Goal: Check status: Check status

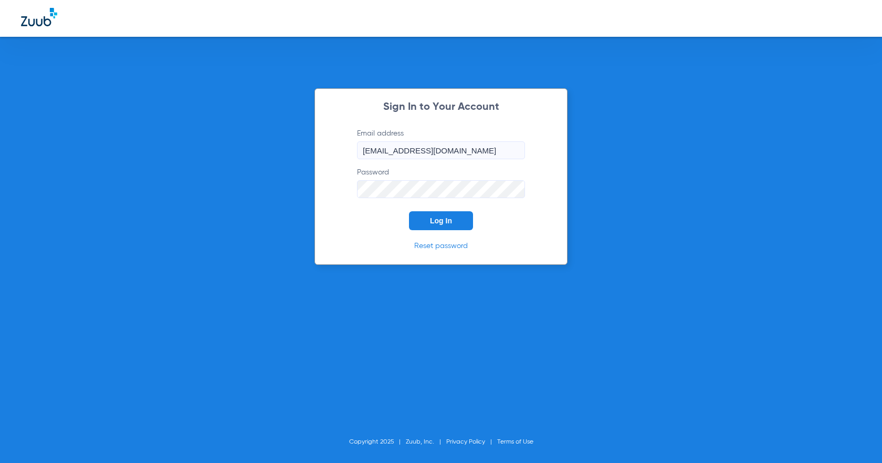
click at [426, 221] on button "Log In" at bounding box center [441, 220] width 64 height 19
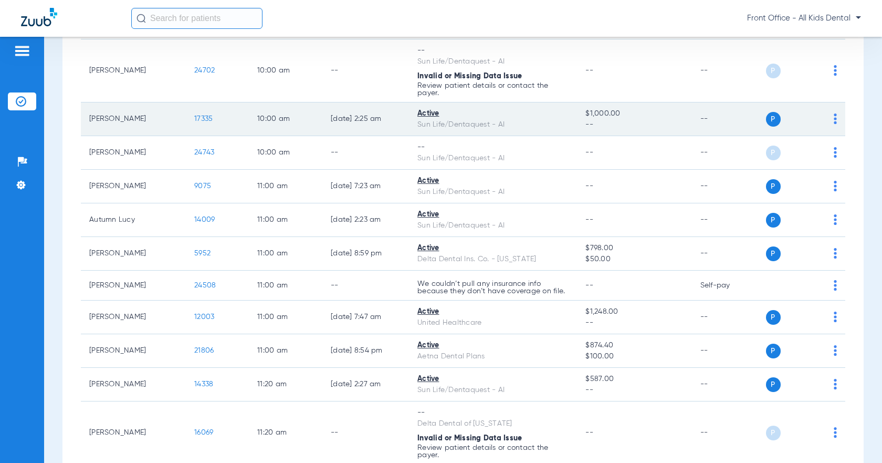
scroll to position [683, 0]
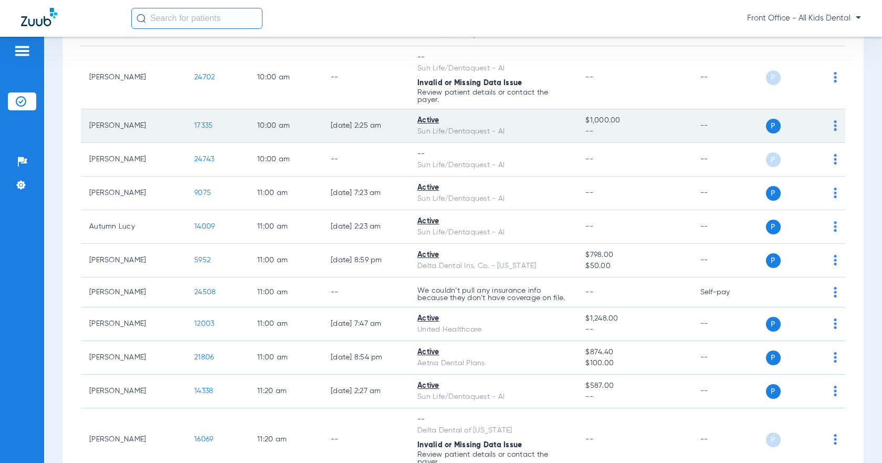
click at [205, 125] on span "17335" at bounding box center [203, 125] width 18 height 7
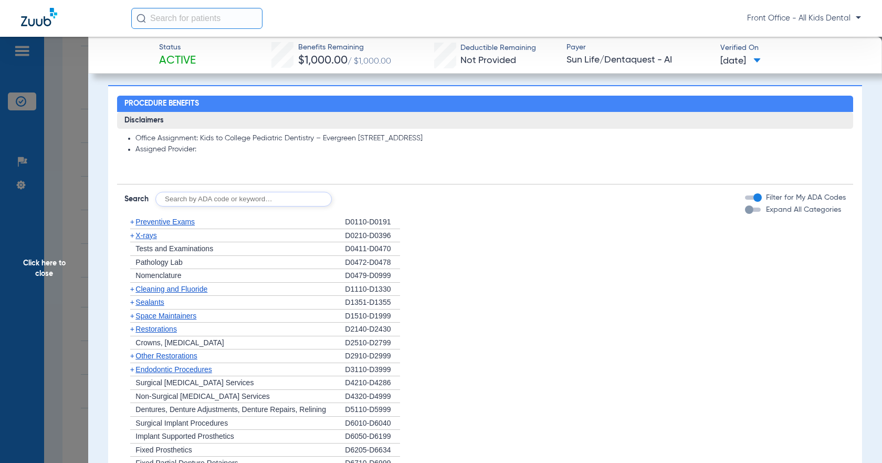
scroll to position [525, 0]
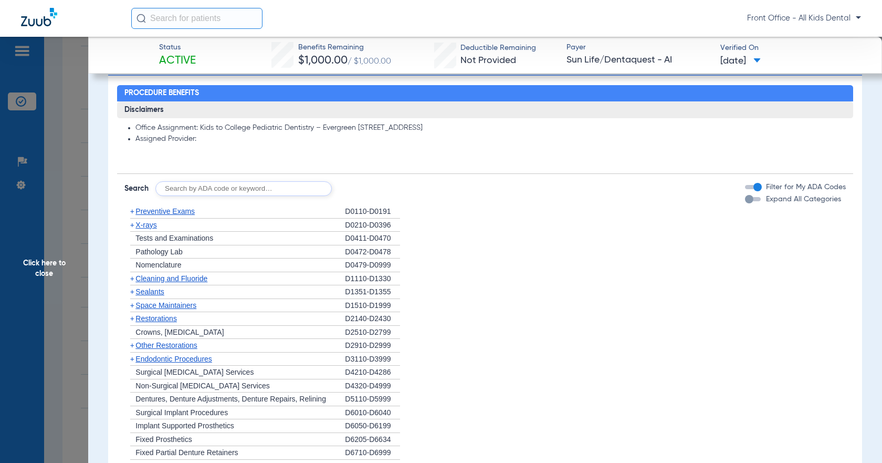
click at [147, 229] on span "X-rays" at bounding box center [146, 225] width 21 height 8
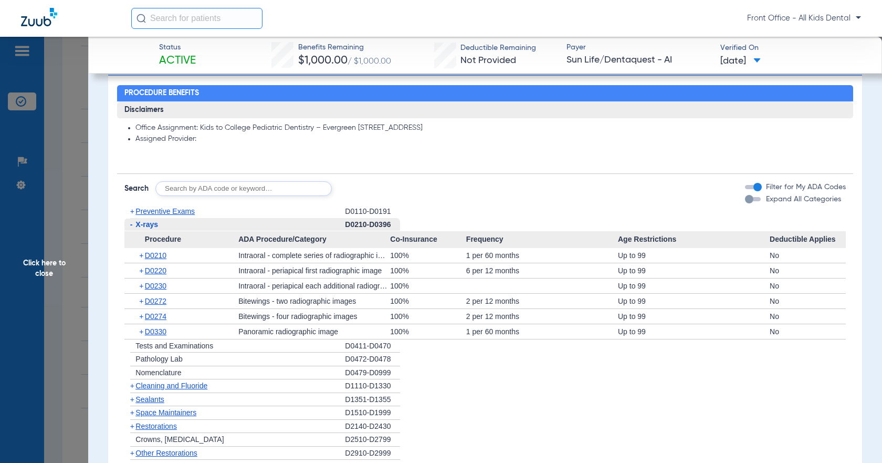
click at [143, 228] on span "X-rays" at bounding box center [147, 224] width 23 height 8
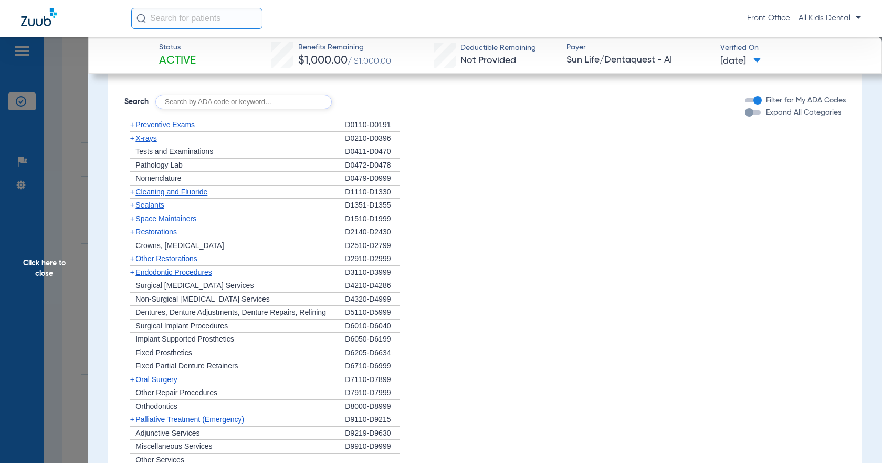
scroll to position [683, 0]
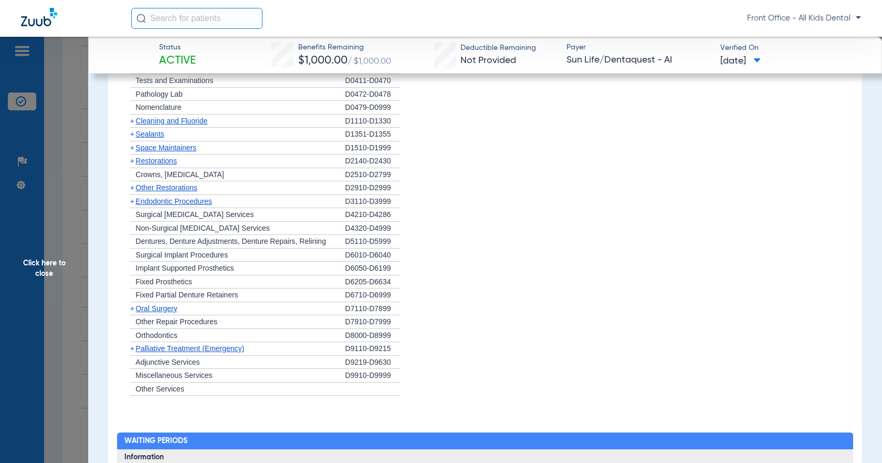
click at [152, 165] on span "Restorations" at bounding box center [156, 161] width 41 height 8
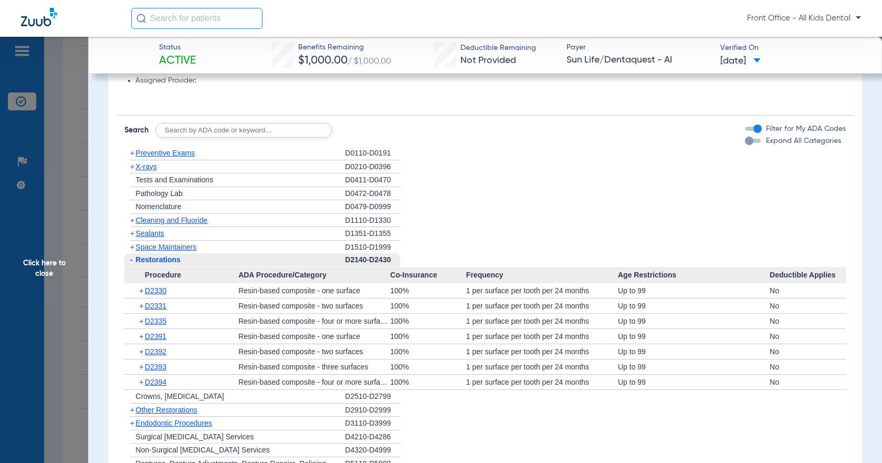
scroll to position [578, 0]
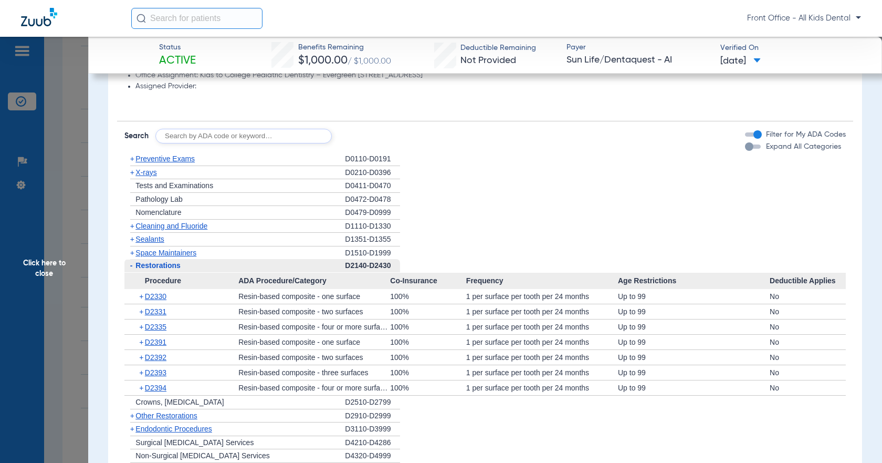
click at [141, 269] on span "Restorations" at bounding box center [158, 265] width 45 height 8
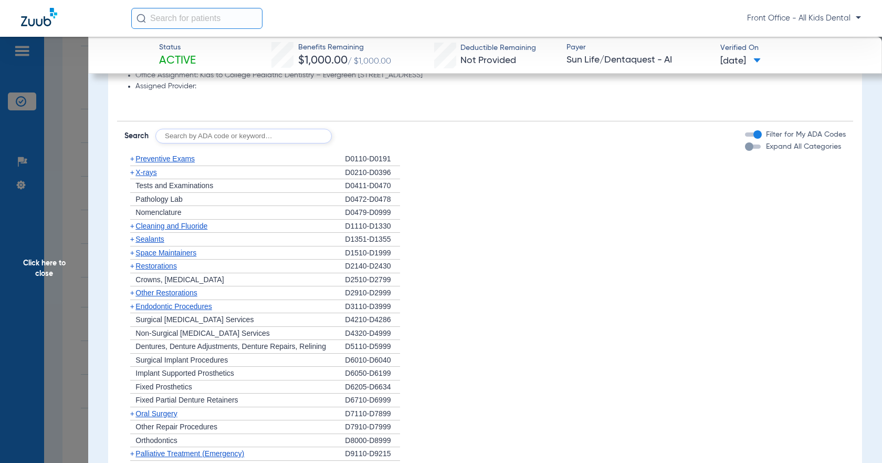
click at [142, 163] on span "Preventive Exams" at bounding box center [165, 158] width 59 height 8
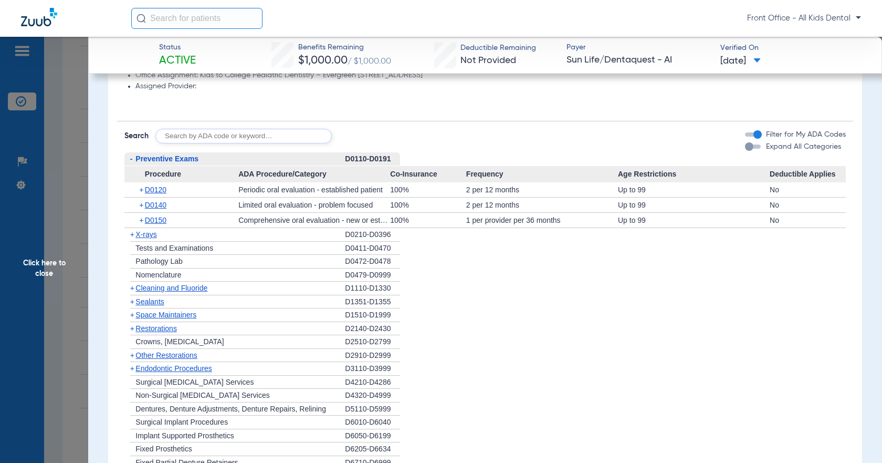
click at [136, 163] on span "Preventive Exams" at bounding box center [167, 158] width 63 height 8
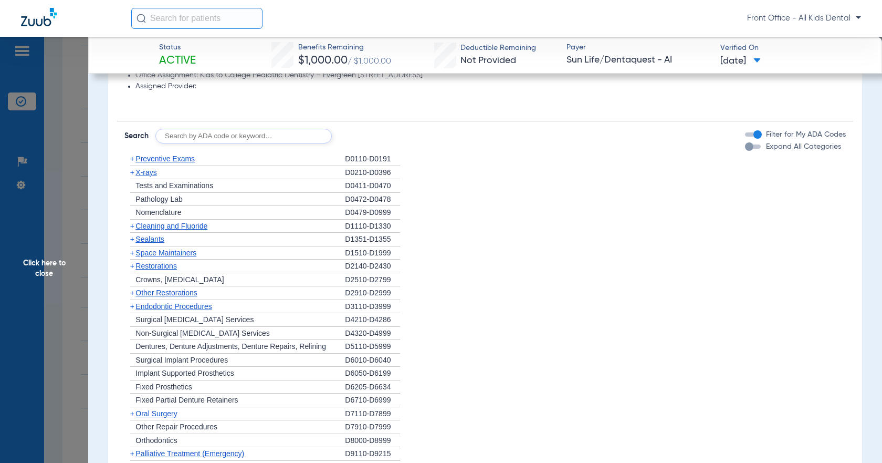
click at [151, 230] on span "Cleaning and Fluoride" at bounding box center [172, 226] width 72 height 8
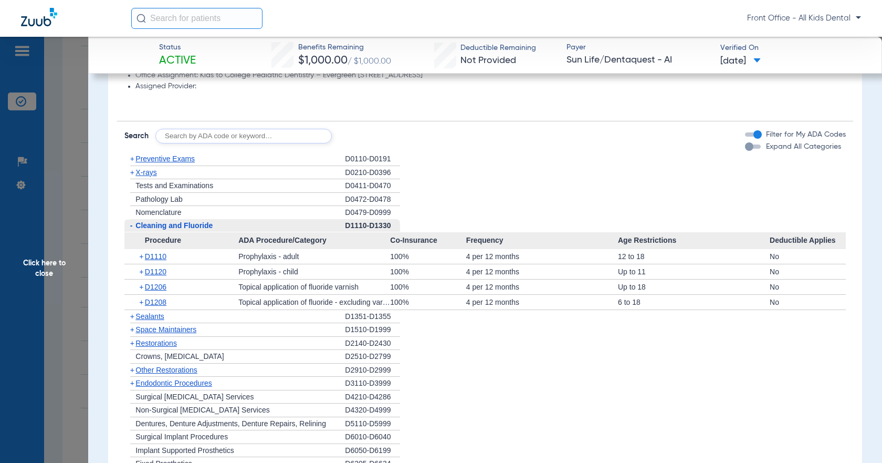
click at [131, 230] on span "-" at bounding box center [131, 225] width 3 height 8
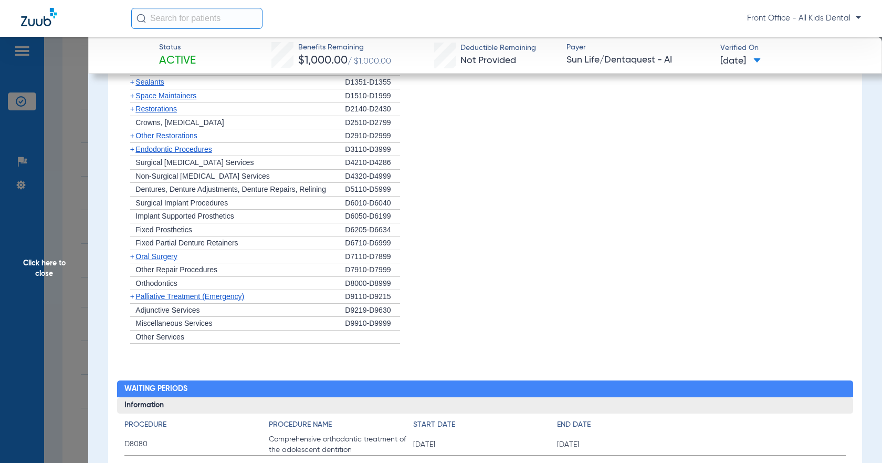
scroll to position [735, 0]
click at [134, 263] on span "+" at bounding box center [129, 256] width 11 height 13
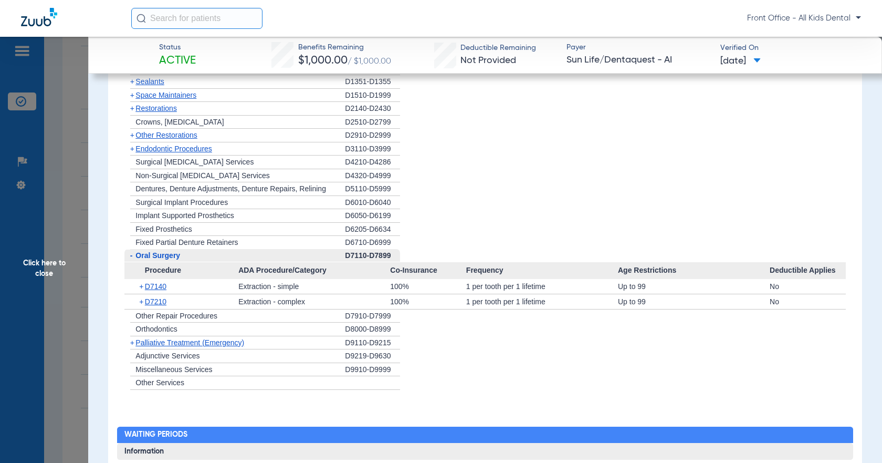
click at [131, 259] on span "-" at bounding box center [131, 255] width 3 height 8
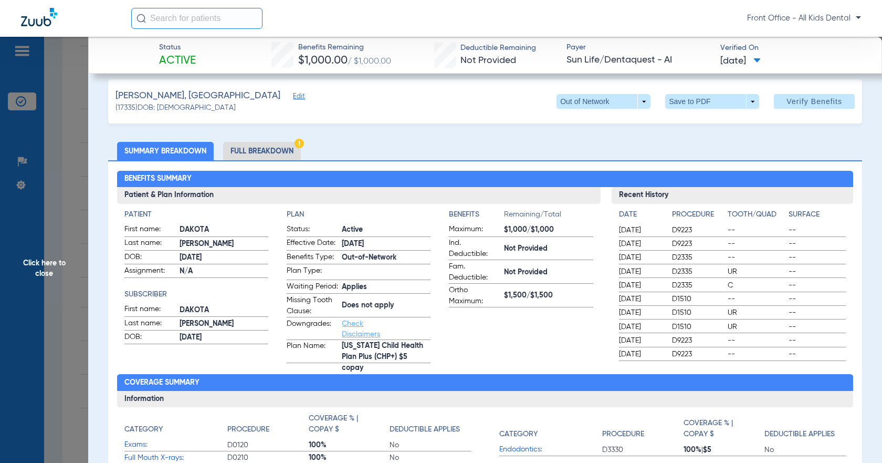
scroll to position [0, 0]
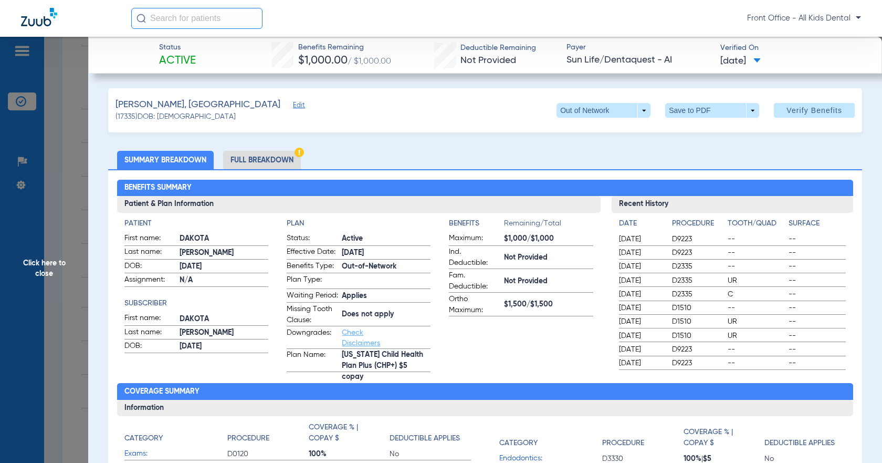
click at [66, 86] on span "Click here to close" at bounding box center [44, 268] width 88 height 463
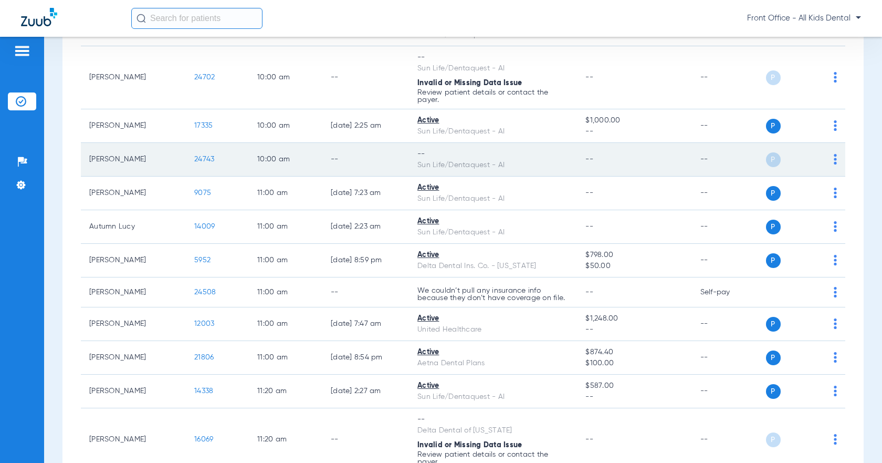
click at [203, 158] on span "24743" at bounding box center [204, 158] width 20 height 7
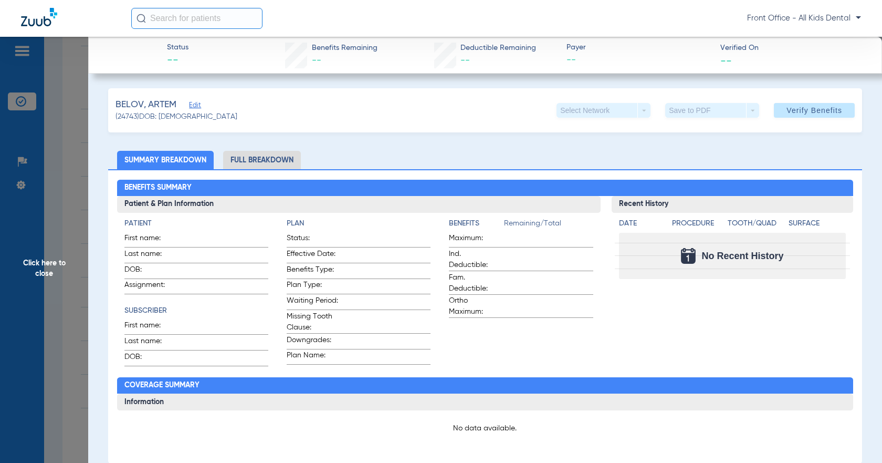
click at [79, 102] on span "Click here to close" at bounding box center [44, 268] width 88 height 463
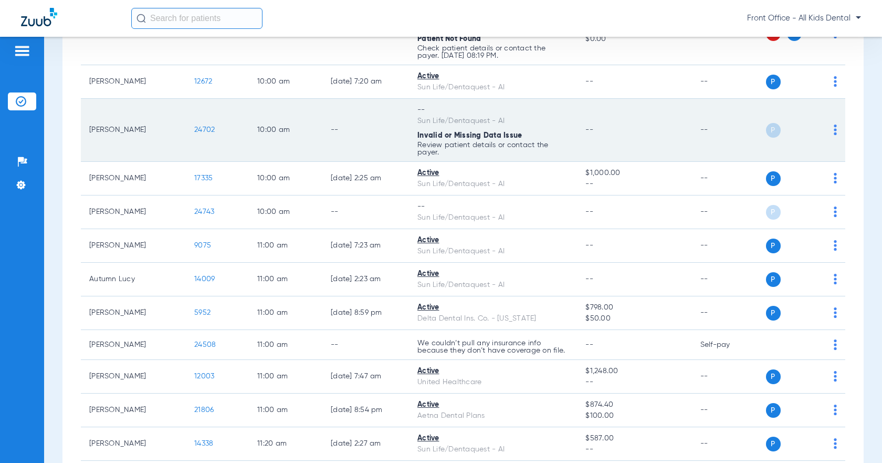
scroll to position [578, 0]
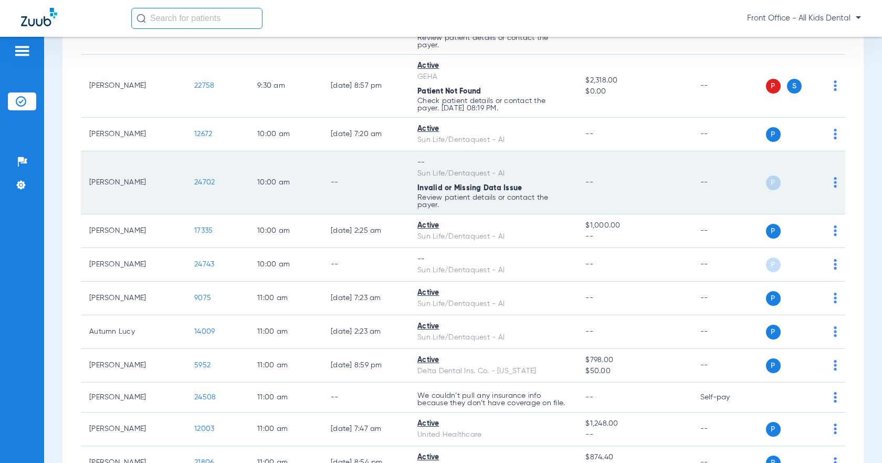
click at [204, 183] on span "24702" at bounding box center [204, 182] width 20 height 7
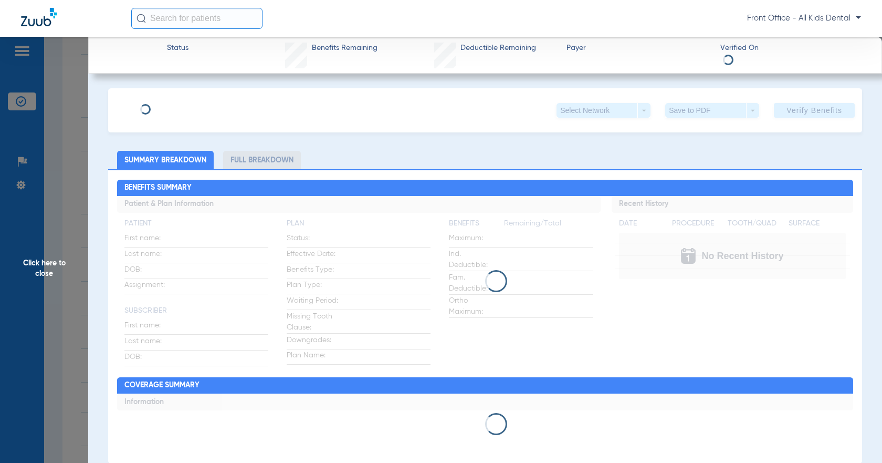
click at [65, 139] on span "Click here to close" at bounding box center [44, 268] width 88 height 463
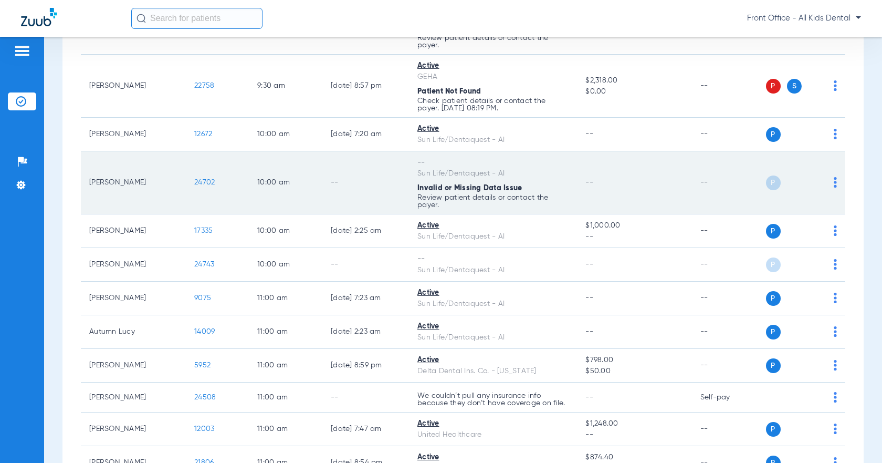
click at [207, 184] on span "24702" at bounding box center [204, 182] width 20 height 7
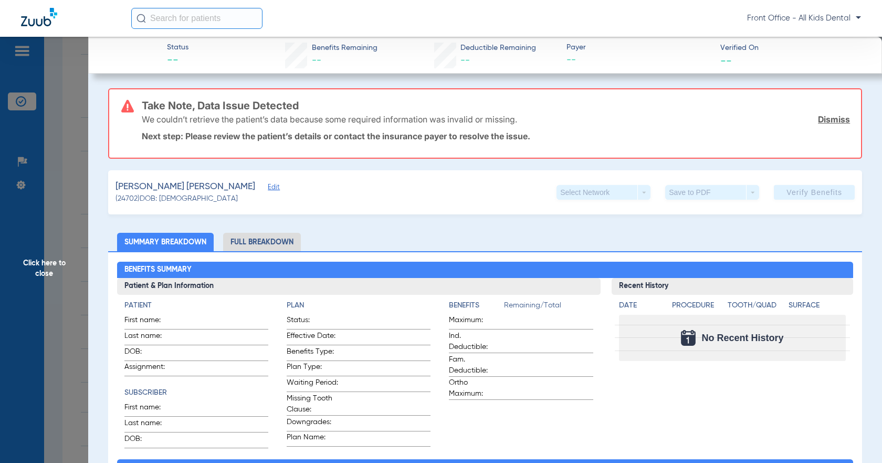
click at [74, 140] on span "Click here to close" at bounding box center [44, 268] width 88 height 463
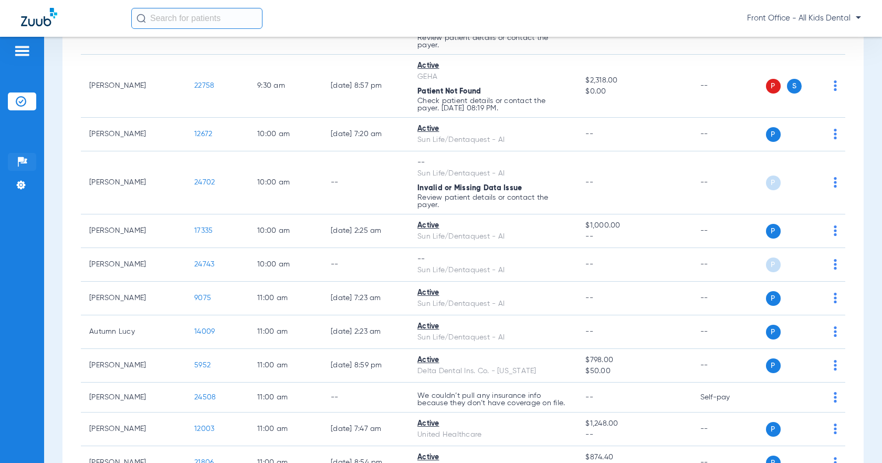
click at [24, 158] on img at bounding box center [22, 162] width 11 height 11
click at [22, 186] on img at bounding box center [21, 185] width 11 height 11
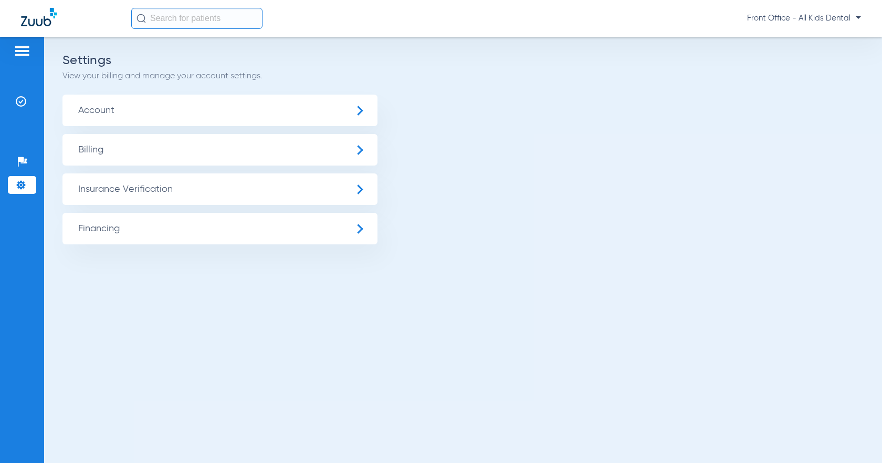
click at [22, 49] on img at bounding box center [22, 51] width 17 height 13
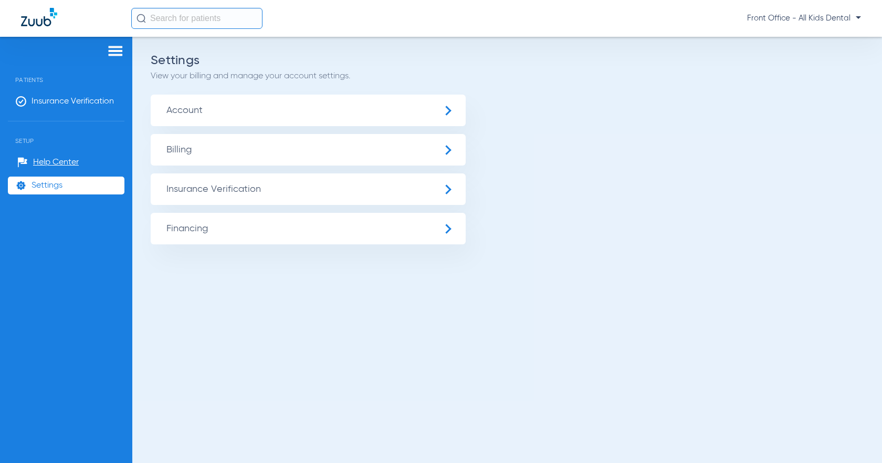
click at [73, 71] on span "Patients" at bounding box center [66, 71] width 117 height 23
click at [117, 48] on img at bounding box center [115, 51] width 17 height 13
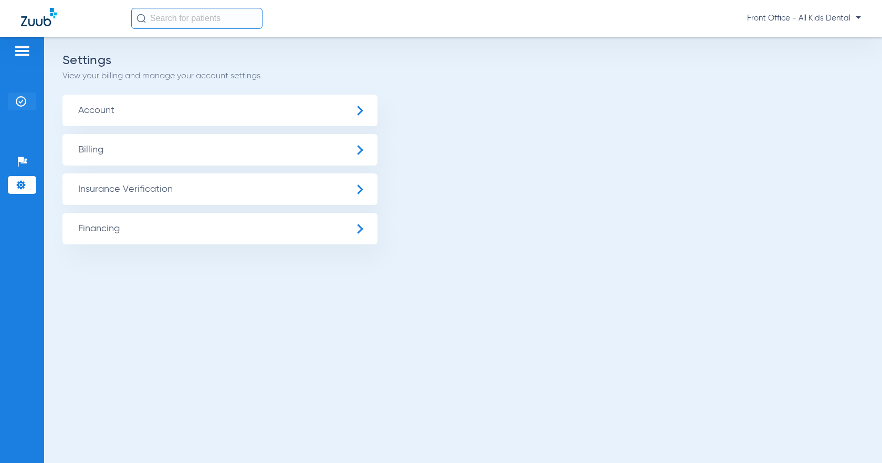
click at [20, 98] on img at bounding box center [21, 101] width 11 height 11
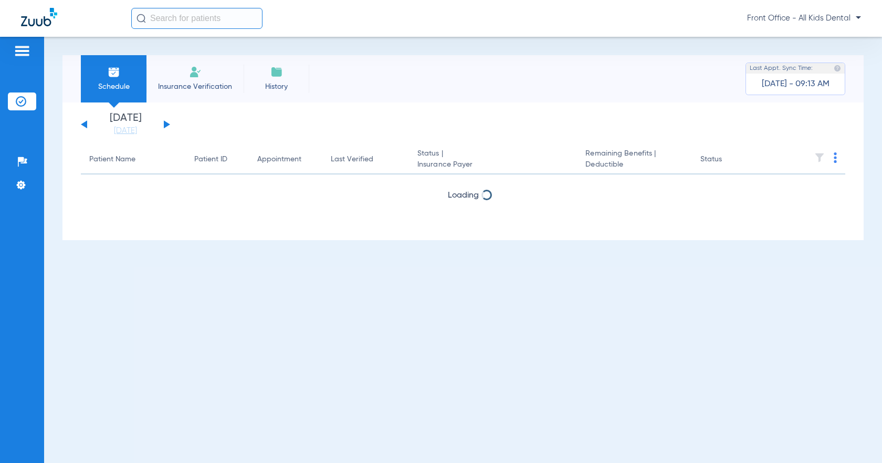
click at [23, 49] on img at bounding box center [22, 51] width 17 height 13
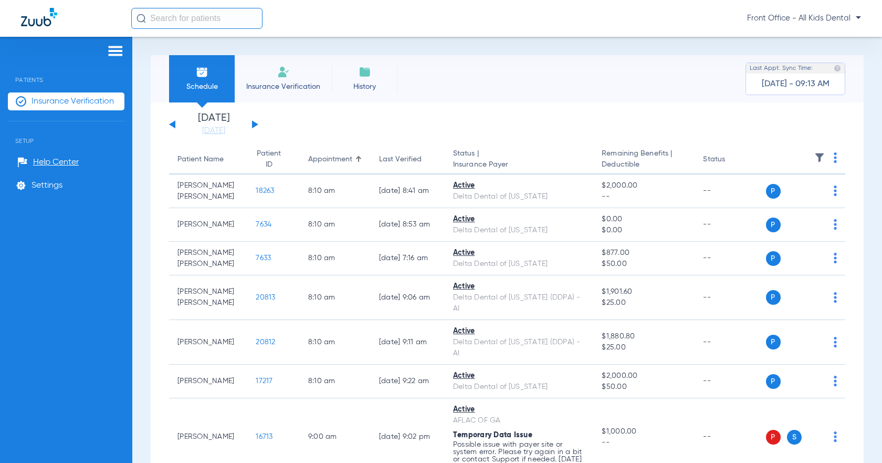
click at [285, 76] on img at bounding box center [283, 72] width 13 height 13
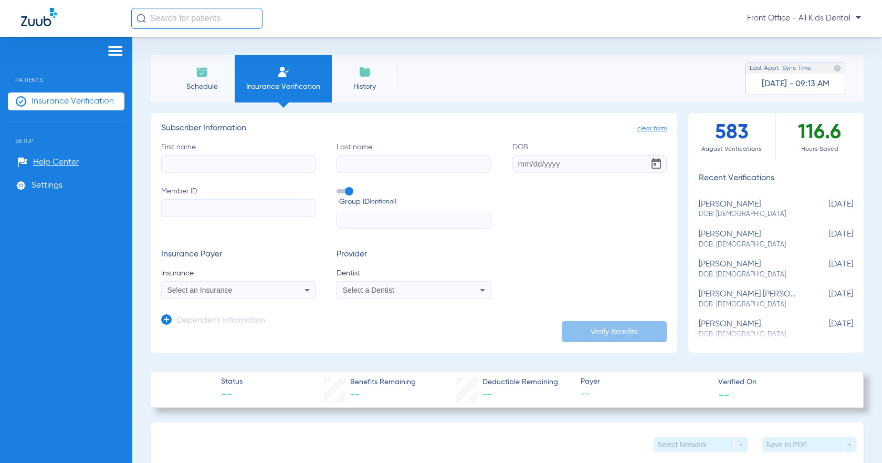
click at [361, 77] on img at bounding box center [365, 72] width 13 height 13
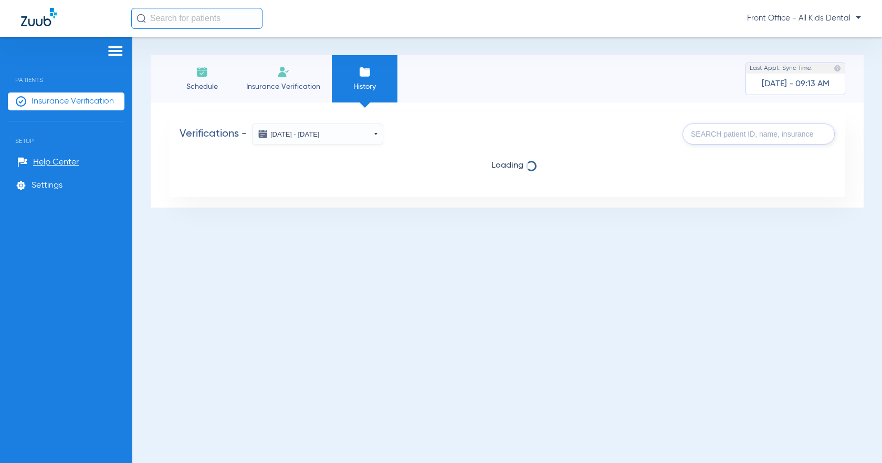
click at [207, 75] on img at bounding box center [202, 72] width 13 height 13
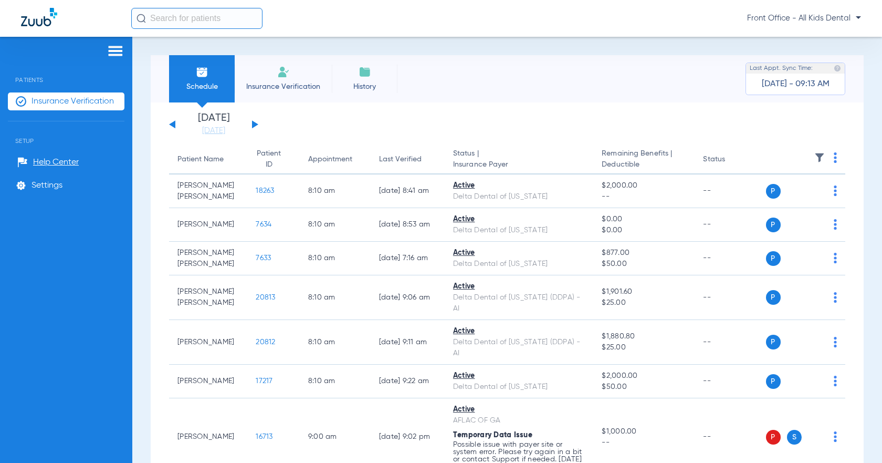
click at [60, 99] on span "Insurance Verification" at bounding box center [73, 101] width 82 height 11
click at [57, 125] on span "Setup" at bounding box center [66, 132] width 117 height 23
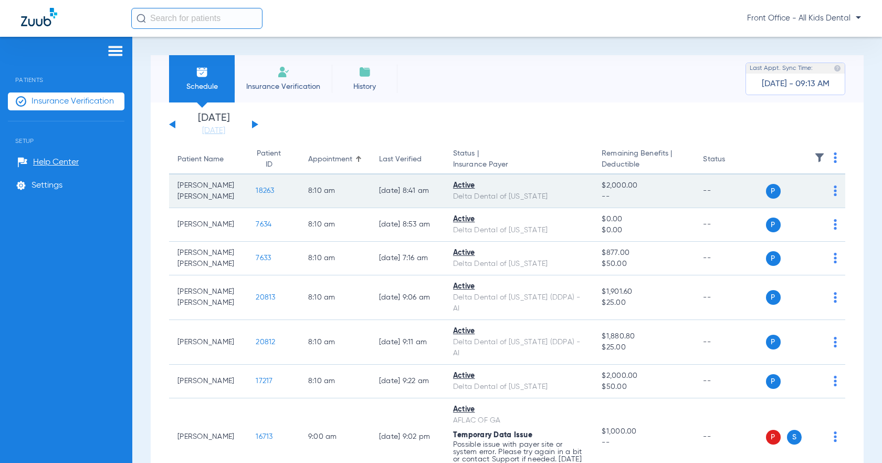
click at [256, 194] on span "18263" at bounding box center [265, 190] width 18 height 7
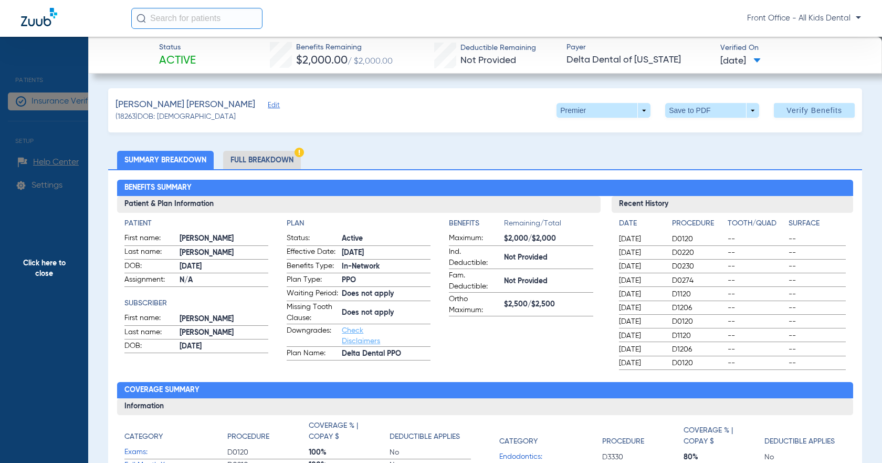
click at [258, 162] on li "Full Breakdown" at bounding box center [262, 160] width 78 height 18
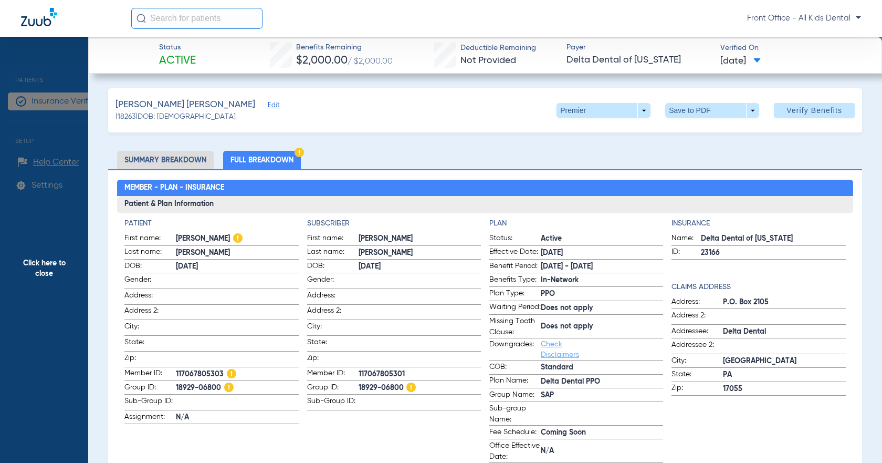
click at [32, 265] on span "Click here to close" at bounding box center [44, 268] width 88 height 463
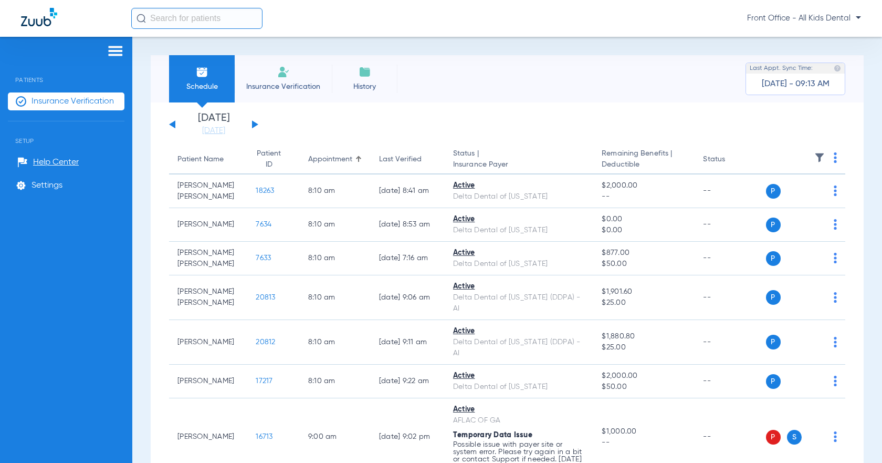
click at [282, 79] on li "Insurance Verification" at bounding box center [283, 78] width 97 height 47
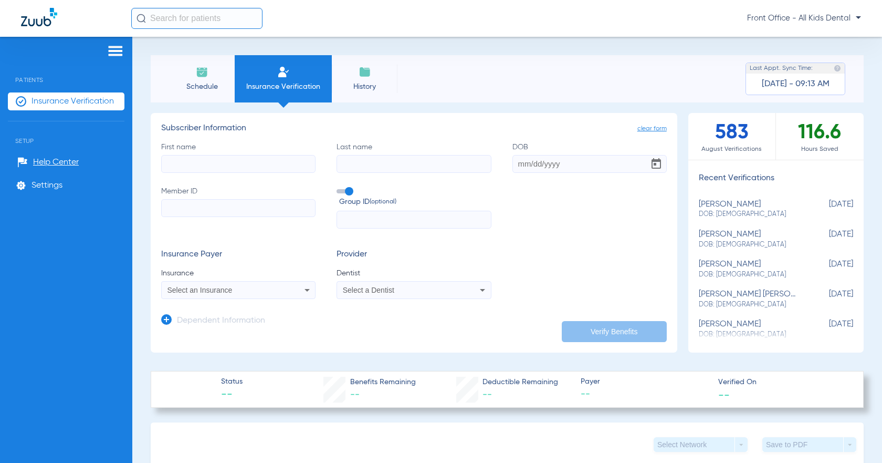
click at [360, 78] on li "History" at bounding box center [365, 78] width 66 height 47
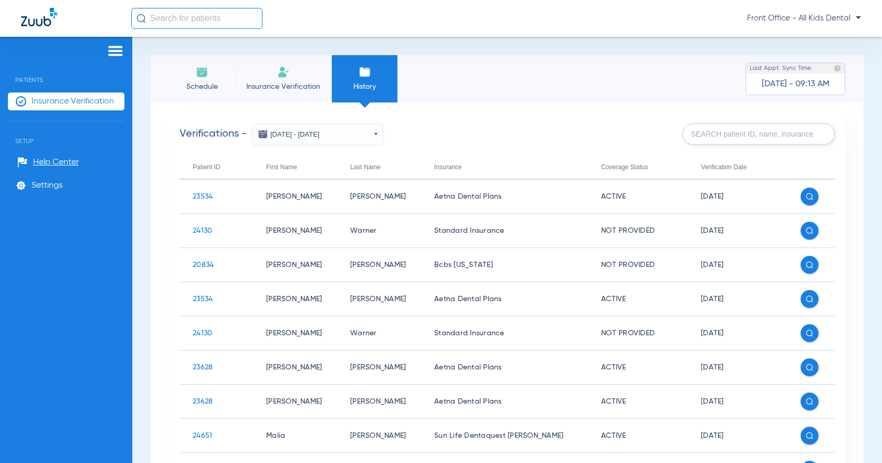
click at [265, 135] on img at bounding box center [263, 134] width 11 height 11
click at [375, 134] on button "[DATE] - [DATE]" at bounding box center [317, 133] width 131 height 21
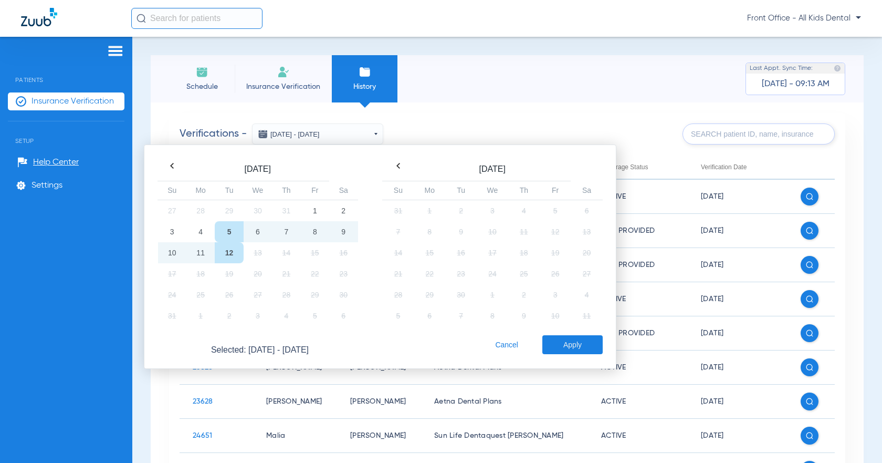
click at [232, 254] on td "12" at bounding box center [229, 252] width 28 height 21
click at [564, 347] on button "Apply" at bounding box center [573, 344] width 60 height 19
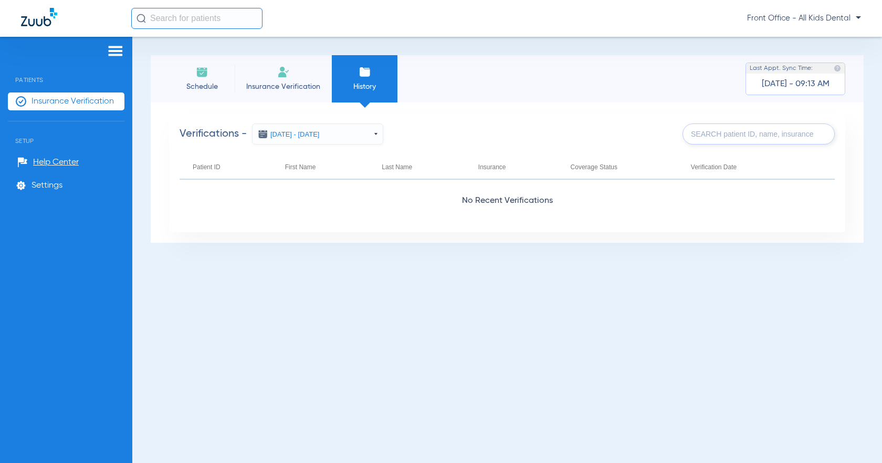
click at [379, 140] on button "[DATE] - [DATE]" at bounding box center [317, 133] width 131 height 21
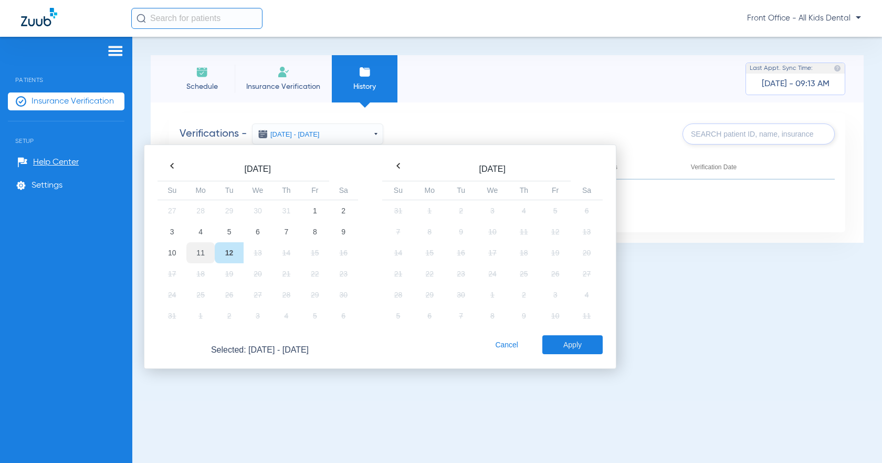
click at [199, 253] on td "11" at bounding box center [200, 252] width 28 height 21
click at [580, 346] on button "Apply" at bounding box center [573, 344] width 60 height 19
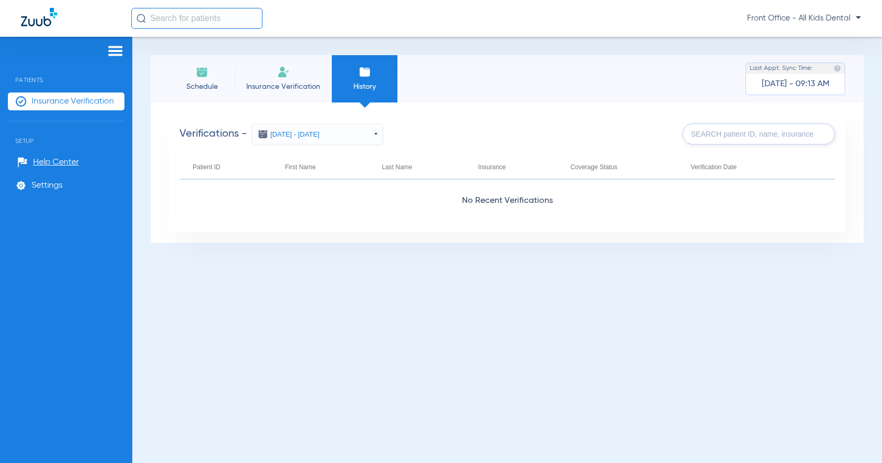
click at [262, 138] on img at bounding box center [263, 134] width 11 height 11
click at [262, 137] on img at bounding box center [263, 134] width 11 height 11
click at [266, 136] on img at bounding box center [263, 134] width 11 height 11
click at [375, 138] on button "[DATE] - [DATE]" at bounding box center [317, 133] width 131 height 21
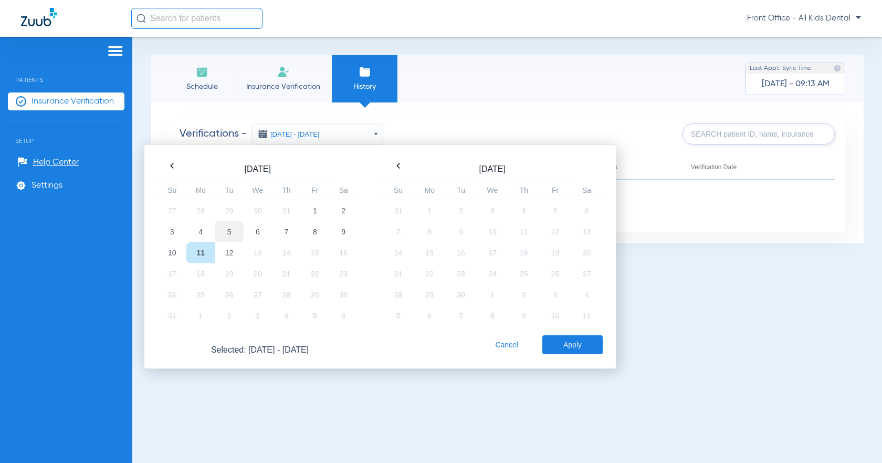
click at [233, 232] on td "5" at bounding box center [229, 231] width 28 height 21
click at [237, 255] on td "12" at bounding box center [229, 252] width 28 height 21
click at [585, 344] on button "Apply" at bounding box center [573, 344] width 60 height 19
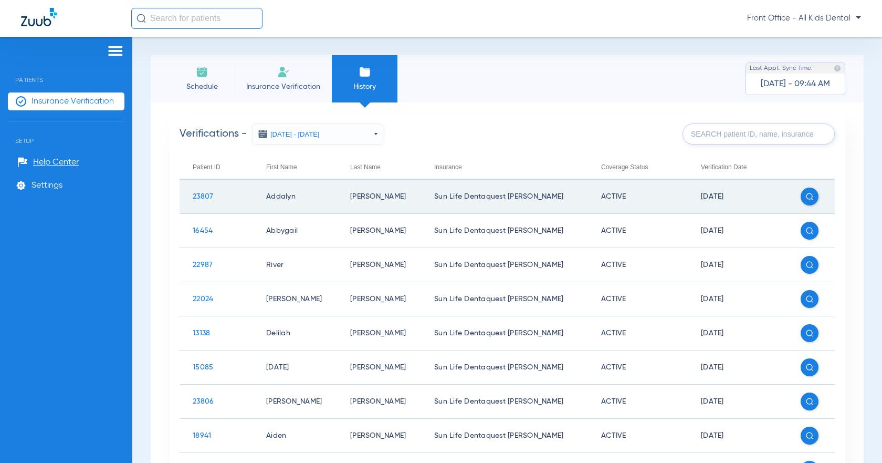
click at [211, 198] on span "23807" at bounding box center [203, 196] width 20 height 7
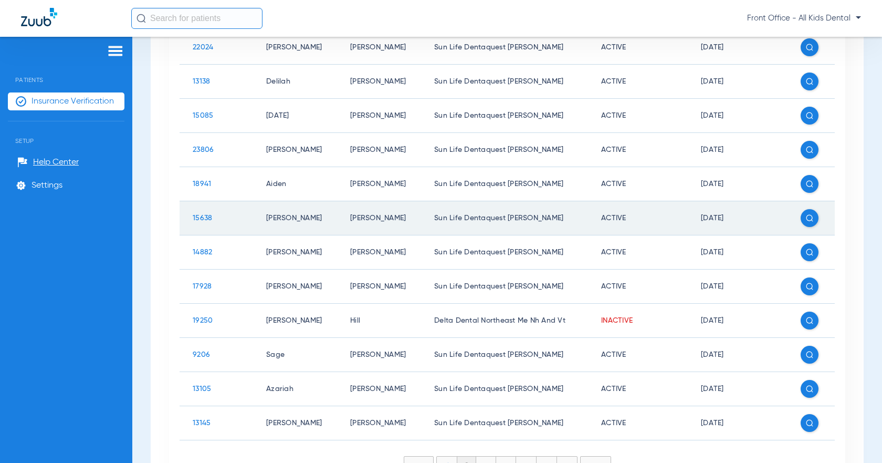
scroll to position [320, 0]
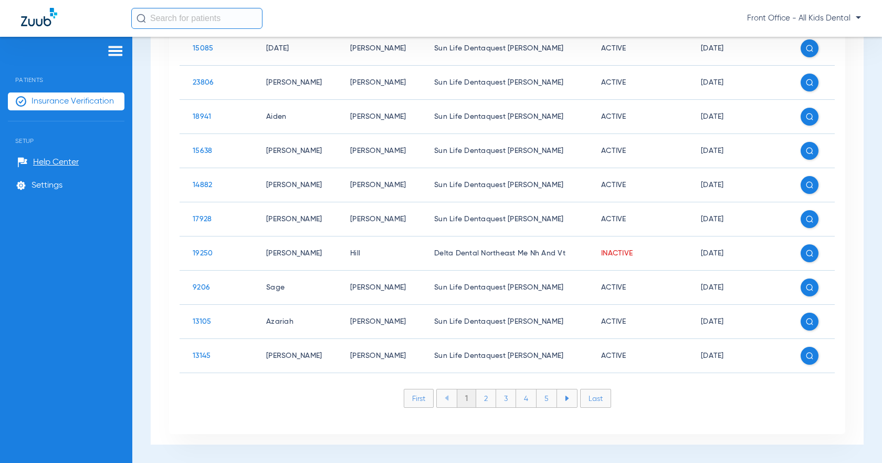
click at [482, 397] on li "2" at bounding box center [486, 398] width 20 height 18
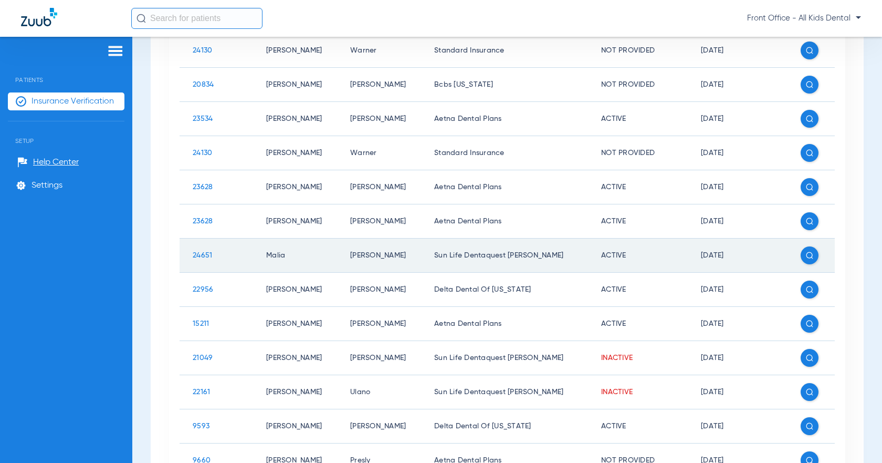
scroll to position [267, 0]
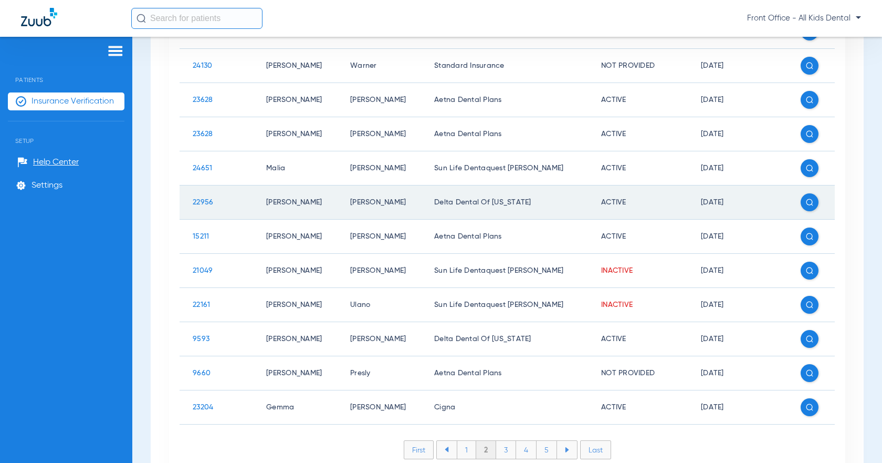
click at [198, 201] on span "22956" at bounding box center [203, 202] width 20 height 7
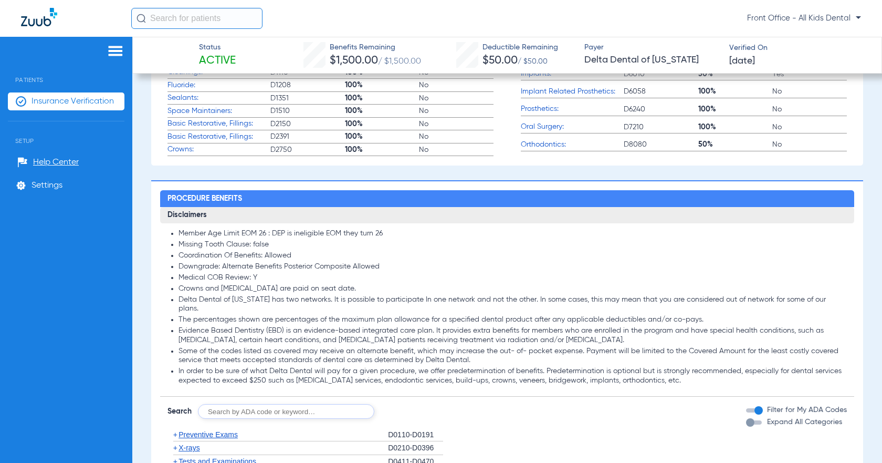
scroll to position [210, 0]
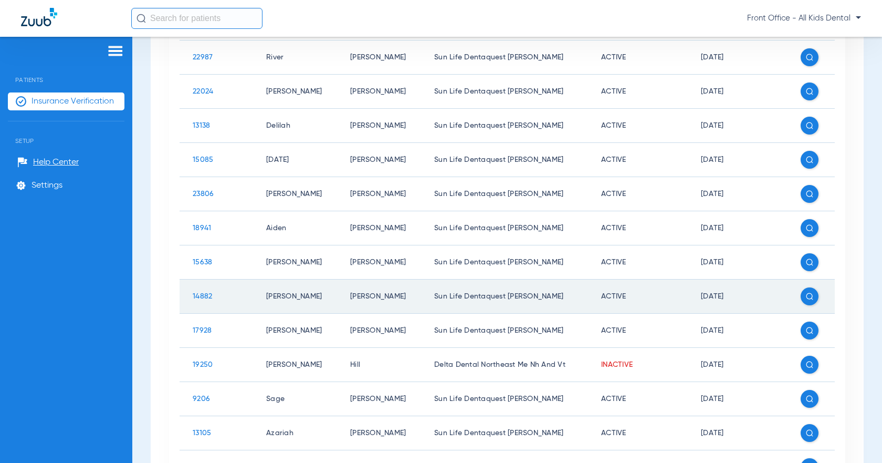
scroll to position [315, 0]
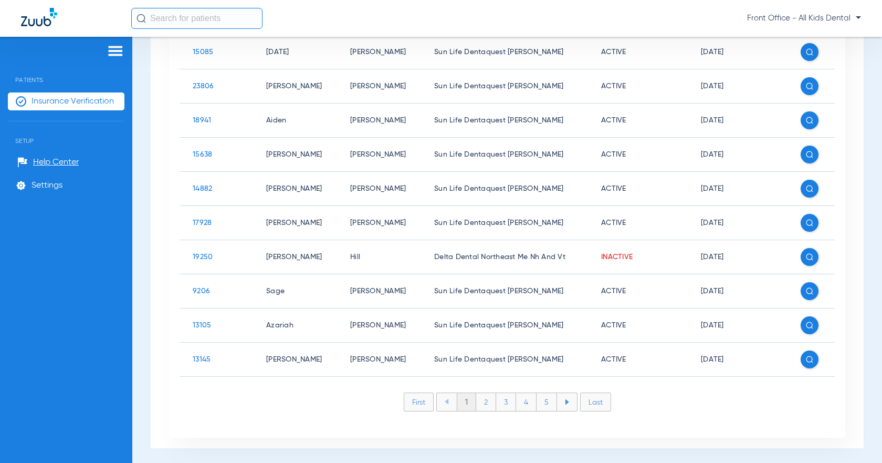
click at [506, 407] on li "3" at bounding box center [506, 402] width 20 height 18
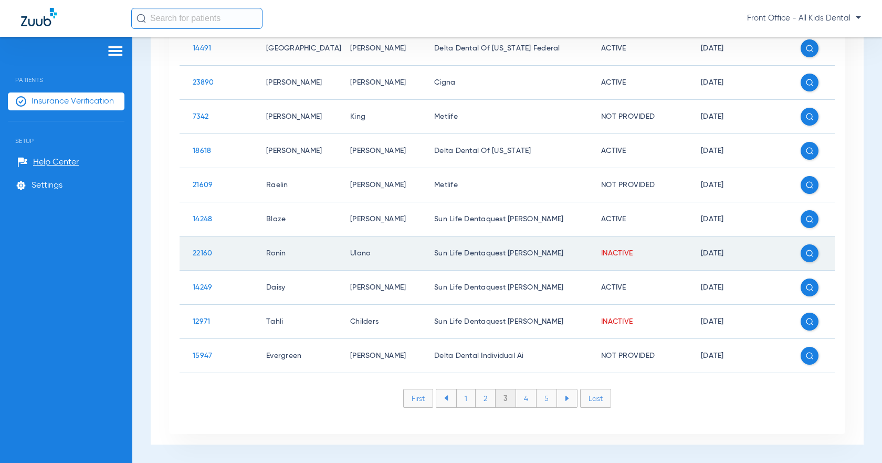
scroll to position [320, 0]
click at [203, 254] on span "22160" at bounding box center [202, 253] width 19 height 7
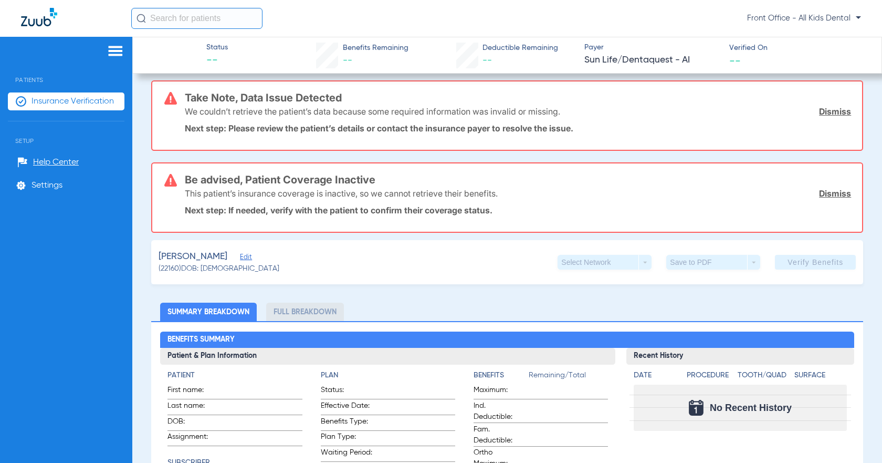
scroll to position [89, 0]
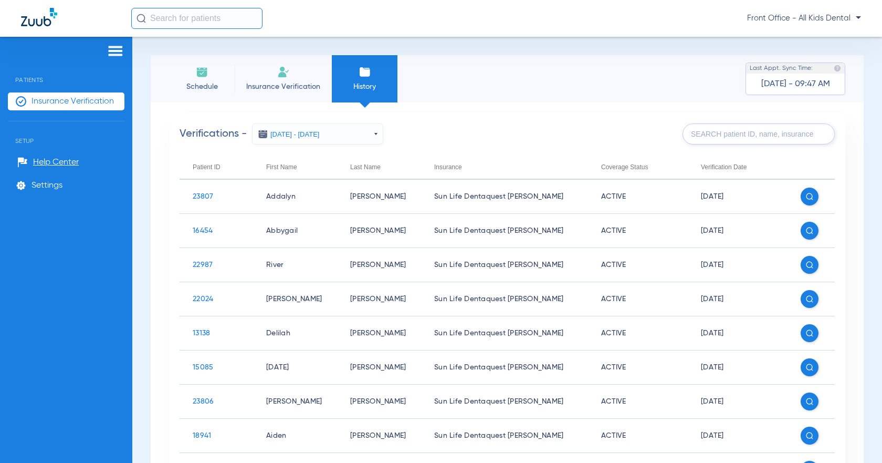
click at [275, 75] on li "Insurance Verification" at bounding box center [283, 78] width 97 height 47
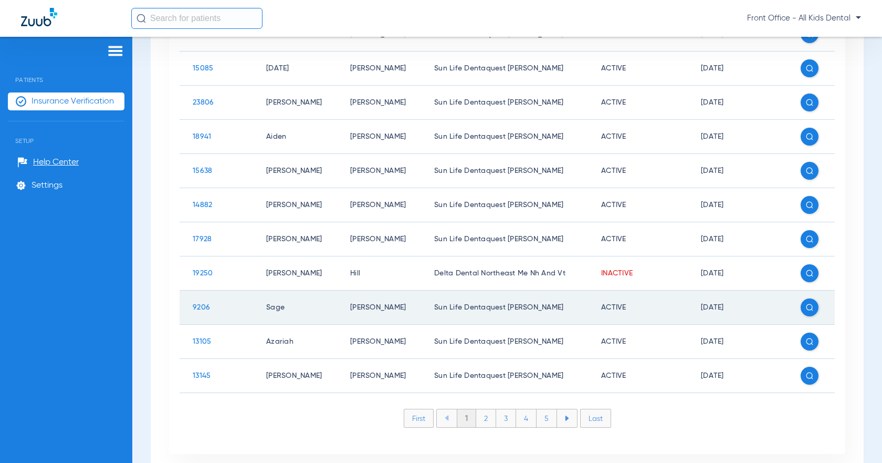
scroll to position [320, 0]
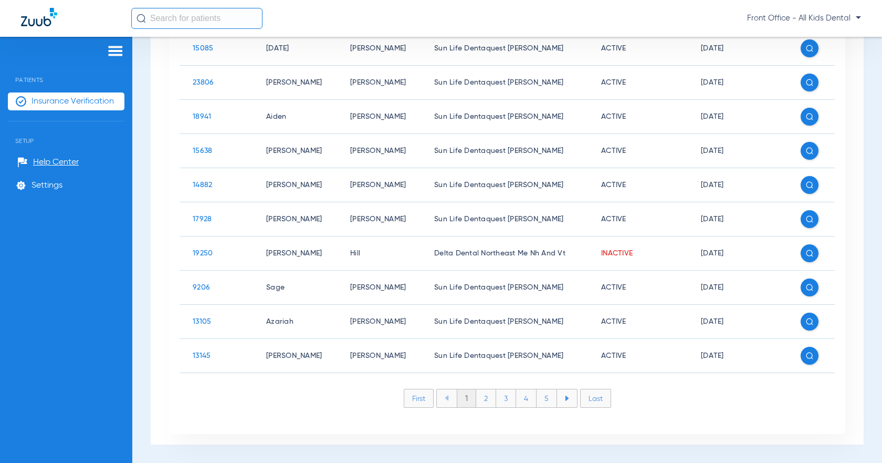
click at [521, 403] on li "4" at bounding box center [526, 398] width 20 height 18
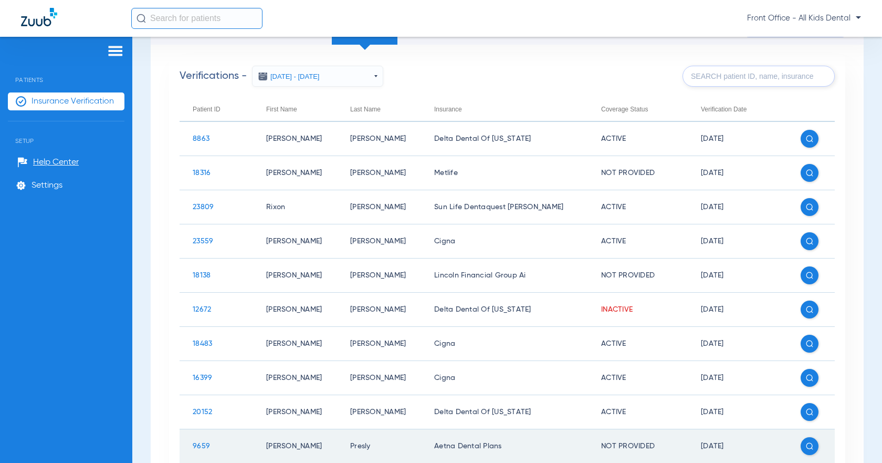
scroll to position [57, 0]
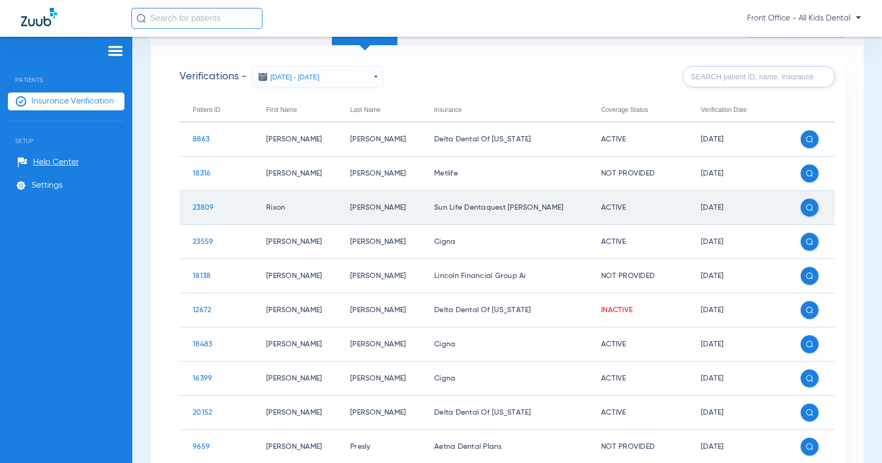
click at [203, 209] on span "23809" at bounding box center [203, 207] width 21 height 7
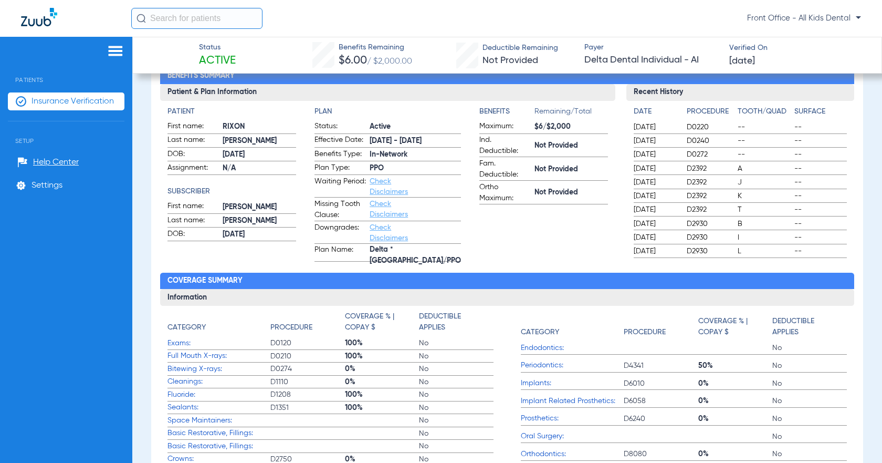
scroll to position [110, 0]
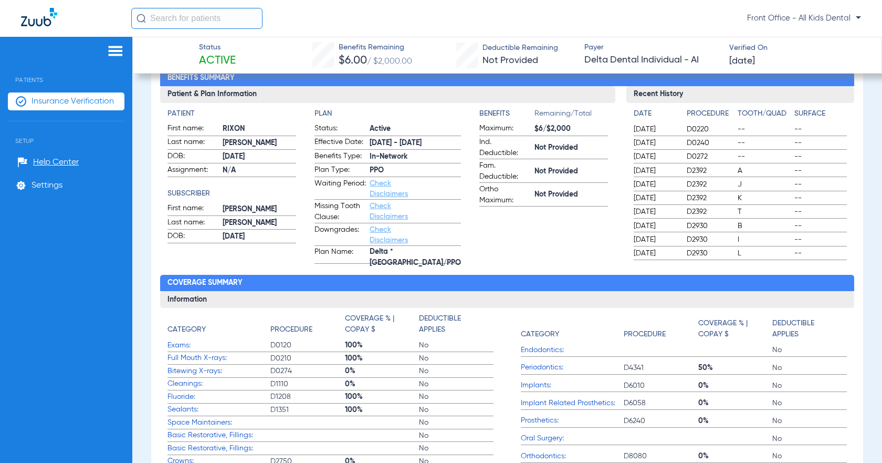
click at [53, 101] on span "Insurance Verification" at bounding box center [73, 101] width 82 height 11
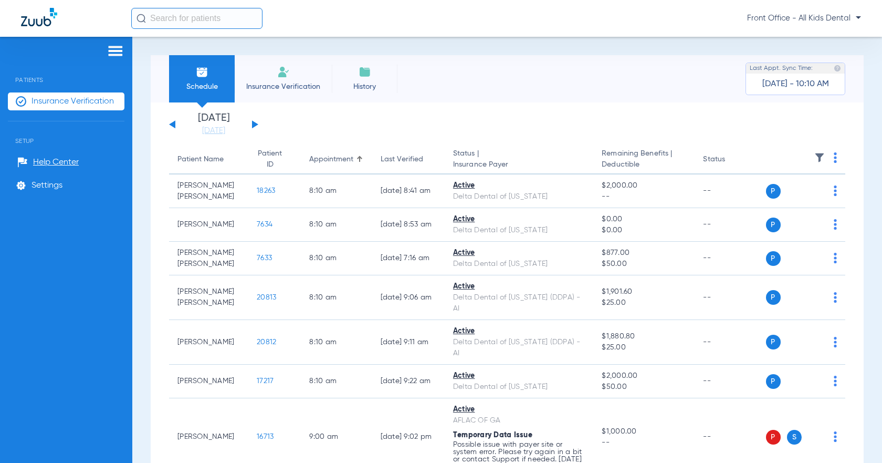
click at [369, 85] on span "History" at bounding box center [365, 86] width 50 height 11
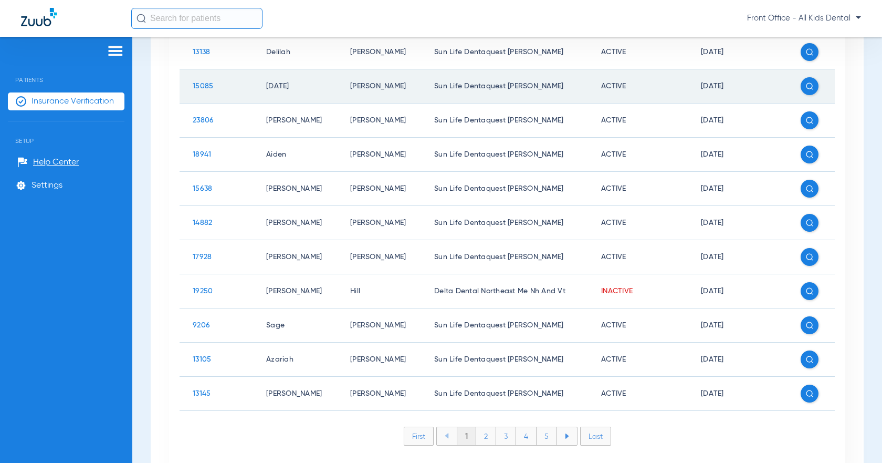
scroll to position [320, 0]
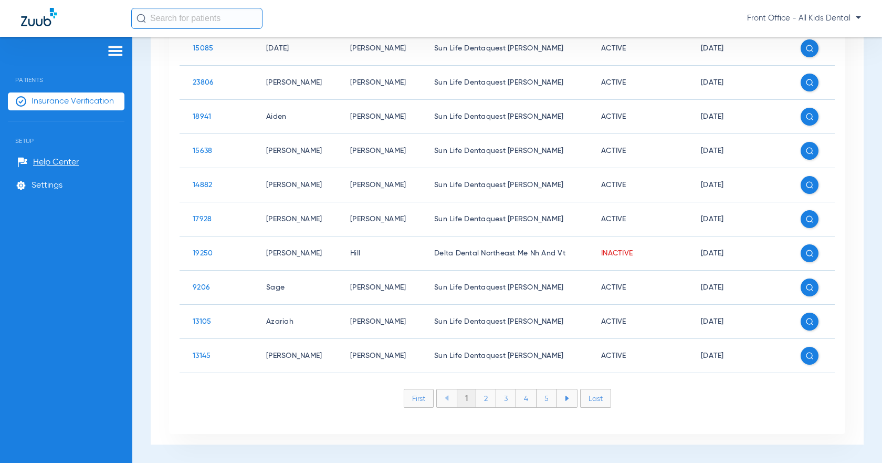
click at [524, 404] on li "4" at bounding box center [526, 398] width 20 height 18
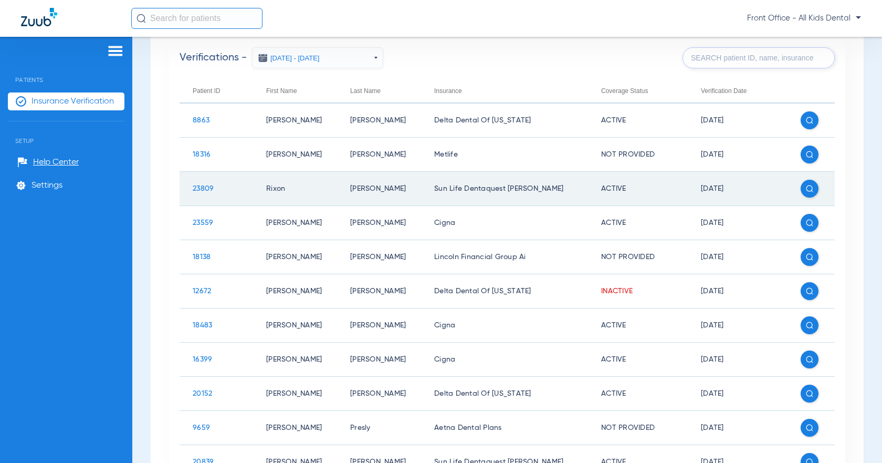
scroll to position [57, 0]
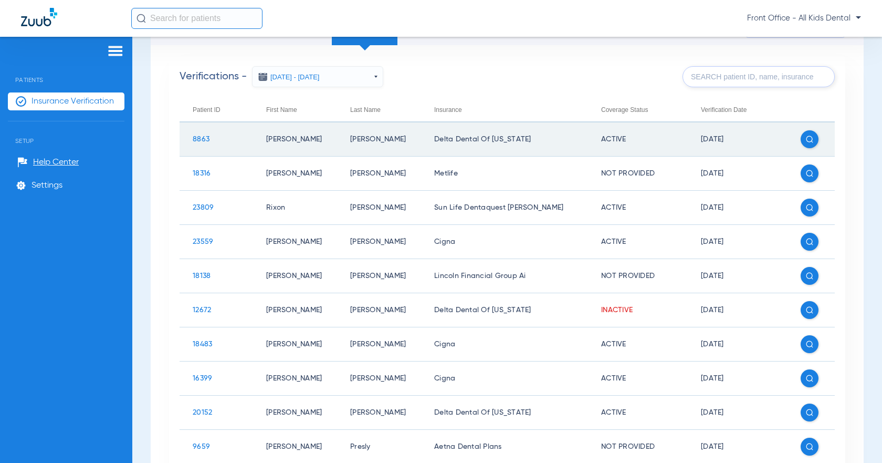
click at [208, 141] on span "8863" at bounding box center [201, 139] width 17 height 7
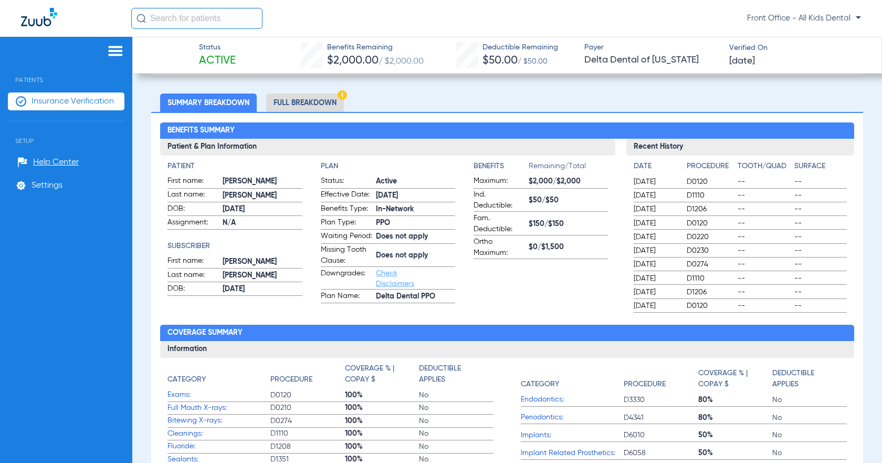
click at [290, 105] on li "Full Breakdown" at bounding box center [305, 102] width 78 height 18
